Goal: Check status

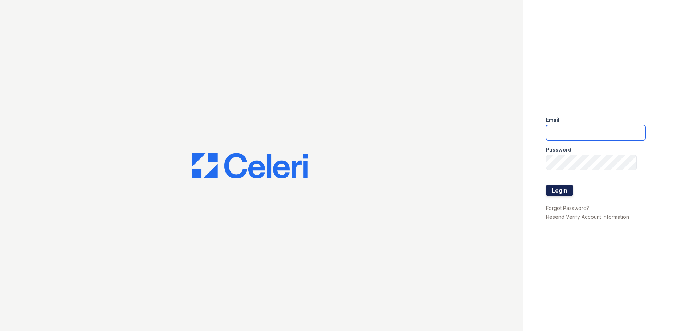
type input "ohibbler@samapartments.com"
click at [566, 191] on button "Login" at bounding box center [559, 190] width 27 height 12
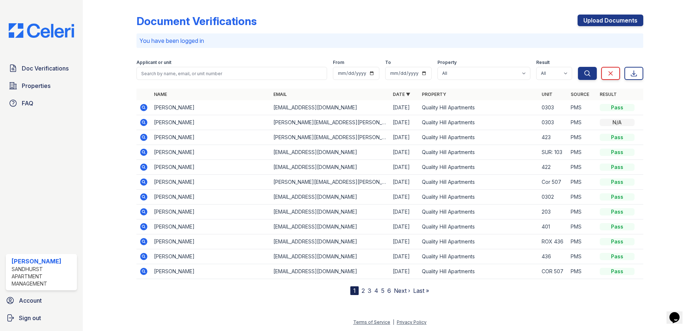
click at [145, 138] on icon at bounding box center [143, 137] width 9 height 9
